Goal: Task Accomplishment & Management: Manage account settings

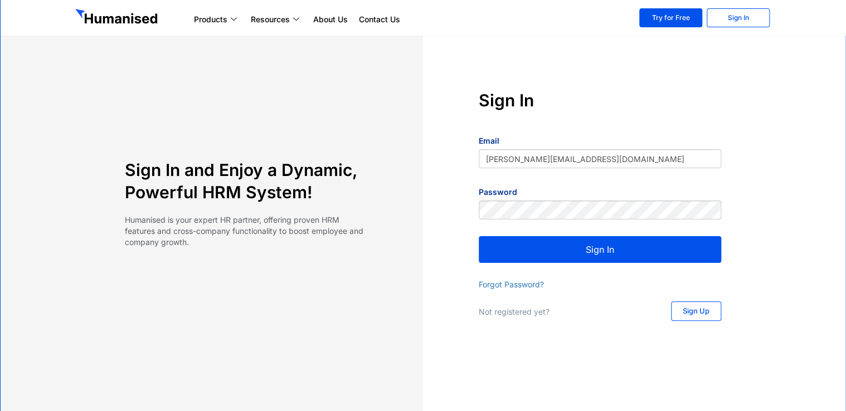
type input "[PERSON_NAME][EMAIL_ADDRESS][DOMAIN_NAME]"
click at [561, 255] on button "Sign In" at bounding box center [600, 249] width 242 height 27
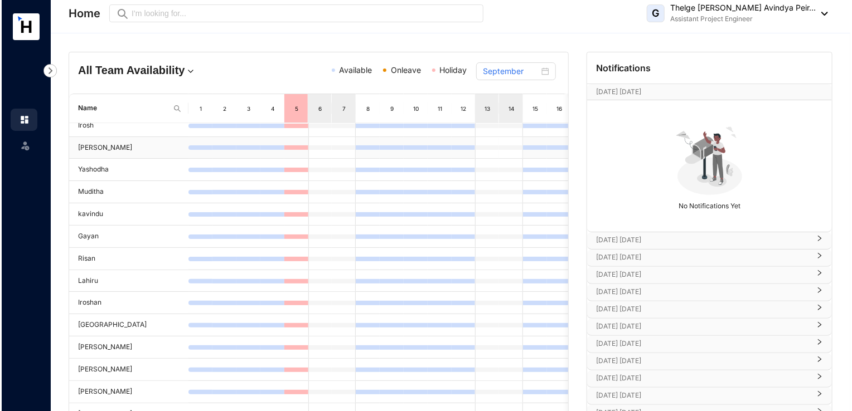
scroll to position [30, 0]
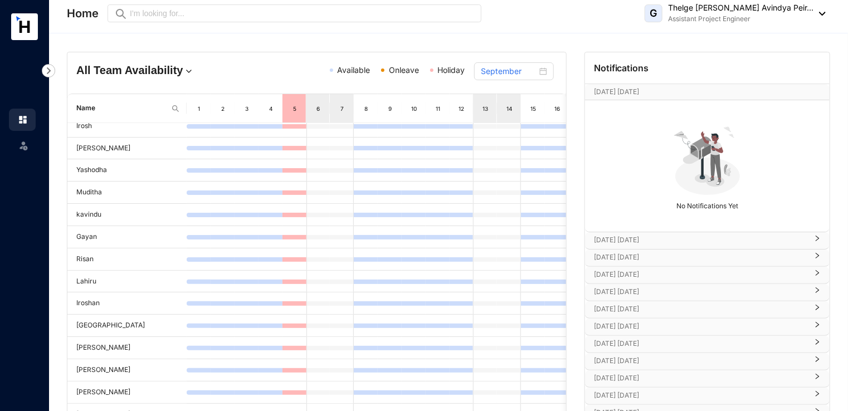
click at [45, 72] on img at bounding box center [48, 70] width 13 height 13
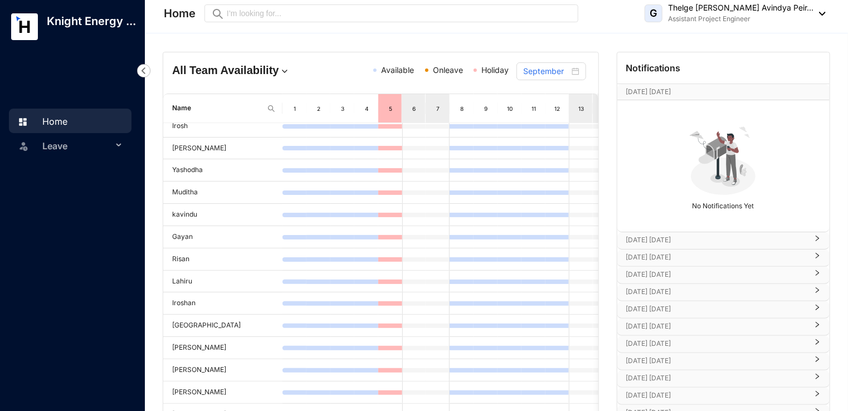
click at [52, 151] on span "Leave" at bounding box center [77, 146] width 70 height 22
click at [78, 177] on link "Leave Requests" at bounding box center [66, 172] width 69 height 9
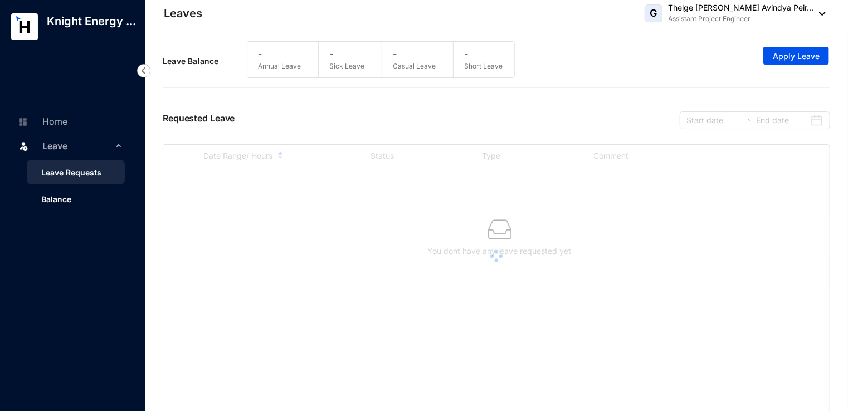
click at [68, 195] on link "Balance" at bounding box center [51, 199] width 39 height 9
